Goal: Transaction & Acquisition: Book appointment/travel/reservation

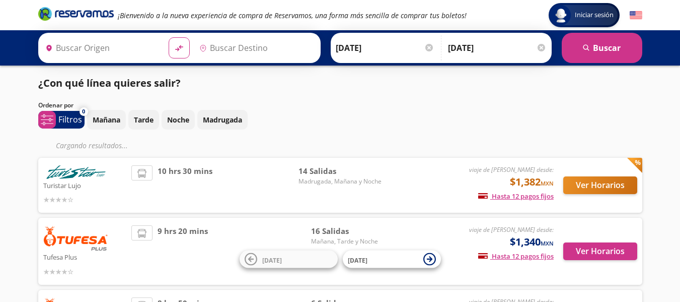
type input "[GEOGRAPHIC_DATA], [GEOGRAPHIC_DATA]"
type input "Culiacán, [GEOGRAPHIC_DATA]"
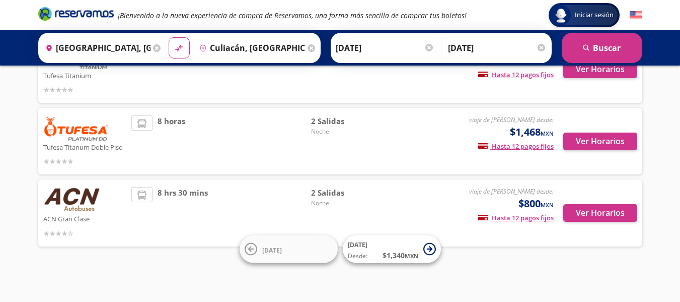
scroll to position [233, 0]
click at [593, 208] on button "Ver Horarios" at bounding box center [600, 213] width 74 height 18
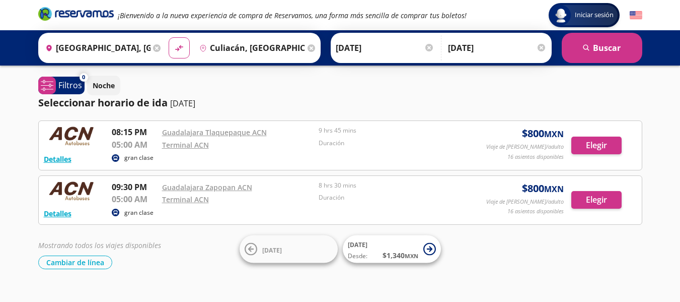
scroll to position [18, 0]
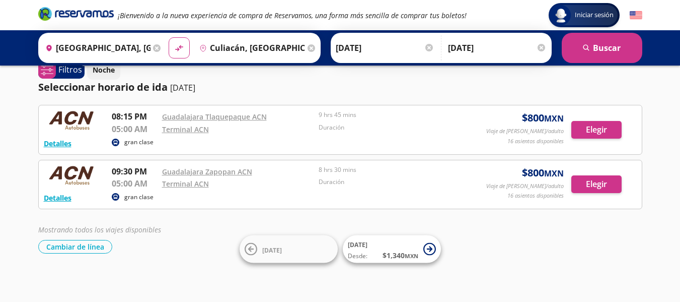
click at [541, 252] on div "Iniciar sesión Iniciar sesión ¡Bienvenido a la nueva experiencia de compra de R…" at bounding box center [340, 143] width 680 height 319
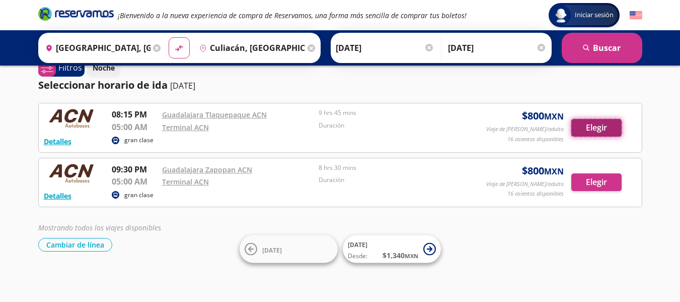
click at [580, 130] on button "Elegir" at bounding box center [596, 128] width 50 height 18
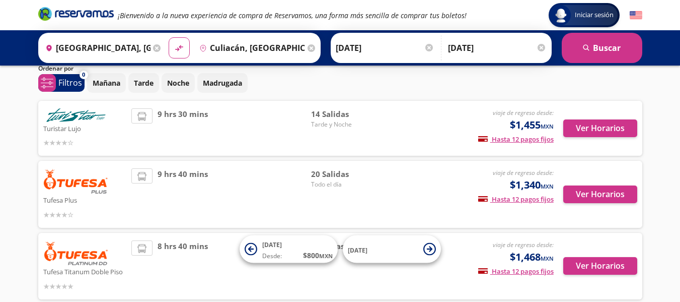
click at [663, 160] on div "Iniciar sesión Iniciar sesión ¡Bienvenido a la nueva experiencia de compra de R…" at bounding box center [340, 283] width 680 height 641
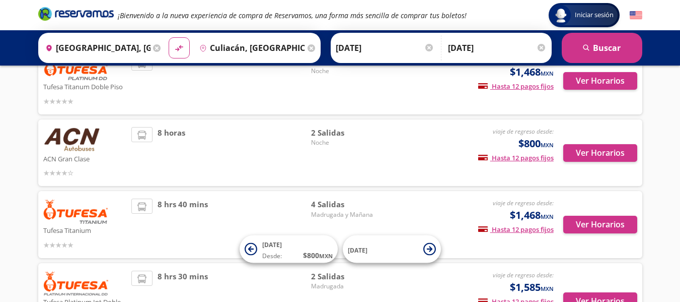
scroll to position [219, 0]
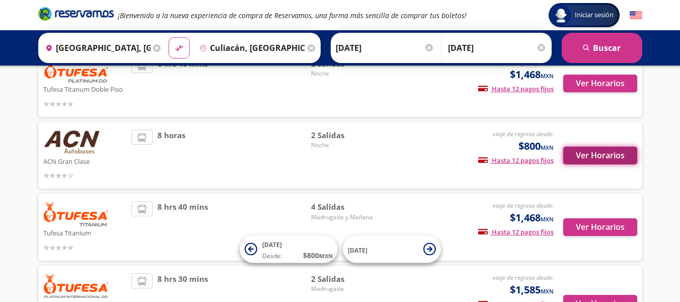
click at [606, 159] on button "Ver Horarios" at bounding box center [600, 155] width 74 height 18
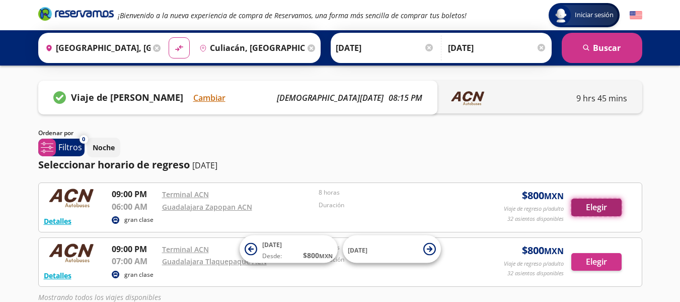
click at [598, 210] on button "Elegir" at bounding box center [596, 207] width 50 height 18
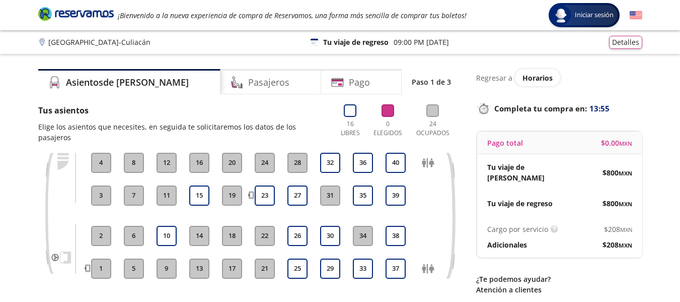
click at [645, 146] on div "Asientos de [PERSON_NAME] Pago Paso 1 de 3 Tus asientos Elige los asientos que …" at bounding box center [340, 199] width 614 height 260
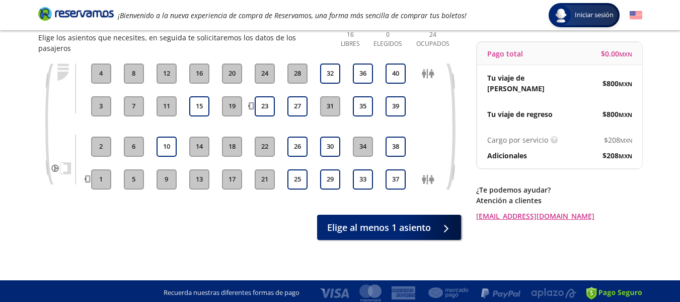
scroll to position [69, 0]
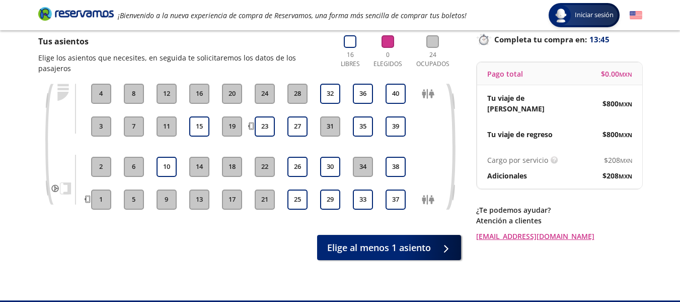
click at [656, 227] on div "Group 9 Created with Sketch. Elige tus asientos de ida Guadalajara - Culiacán I…" at bounding box center [340, 128] width 680 height 394
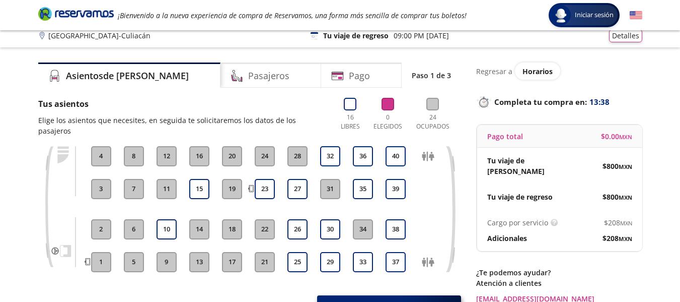
scroll to position [0, 0]
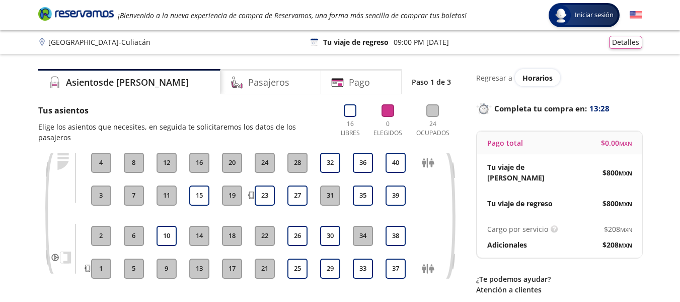
click at [0, 169] on div "Group 9 Created with Sketch. Elige tus asientos de ida Guadalajara - Culiacán I…" at bounding box center [340, 197] width 680 height 394
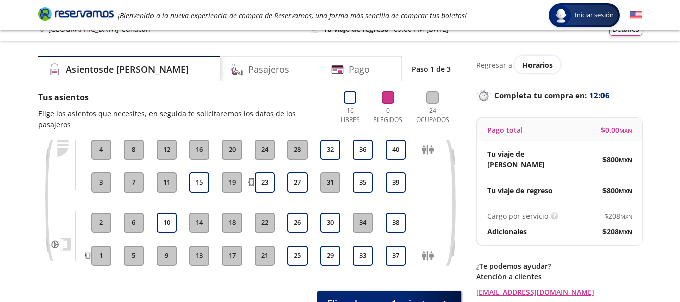
click at [648, 108] on div "Group 9 Created with Sketch. Elige tus asientos de ida Guadalajara - Culiacán I…" at bounding box center [340, 184] width 680 height 394
